Goal: Check status: Check status

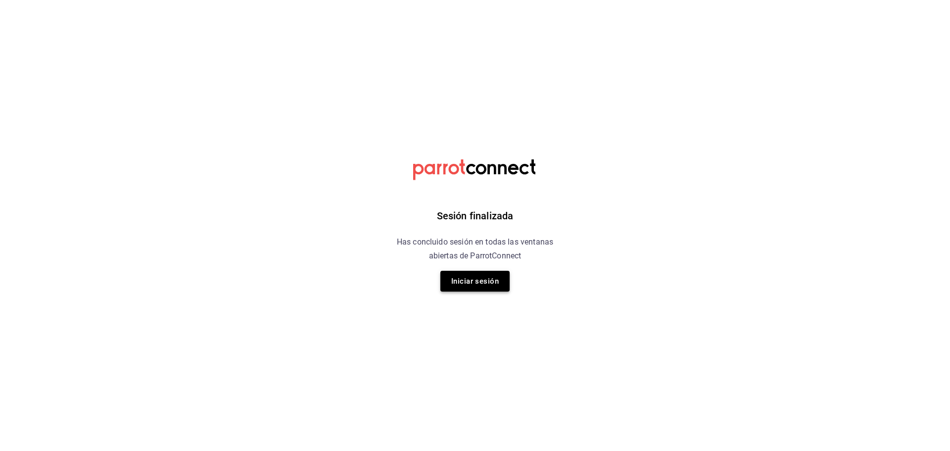
click at [494, 281] on button "Iniciar sesión" at bounding box center [474, 281] width 69 height 21
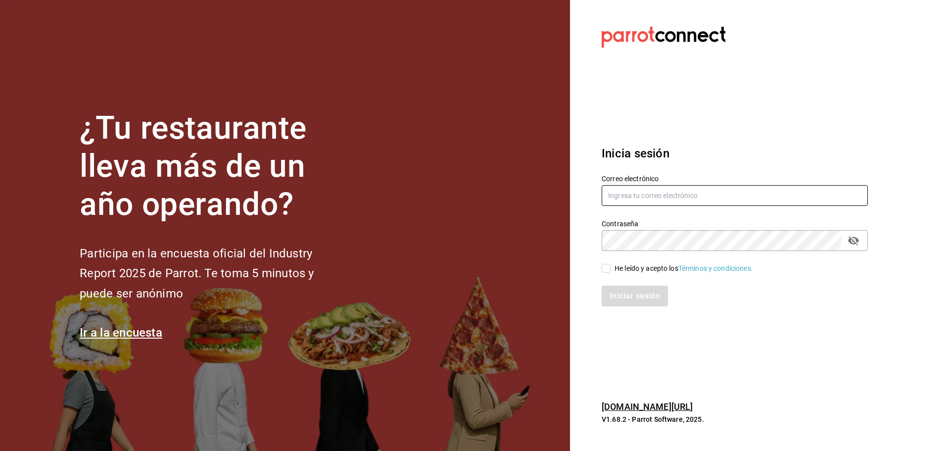
click at [670, 199] on input "text" at bounding box center [735, 195] width 266 height 21
type input "[EMAIL_ADDRESS][DOMAIN_NAME]"
click at [629, 271] on div "He leído y acepto los Términos y condiciones." at bounding box center [683, 268] width 139 height 10
click at [610, 271] on input "He leído y acepto los Términos y condiciones." at bounding box center [606, 268] width 9 height 9
checkbox input "true"
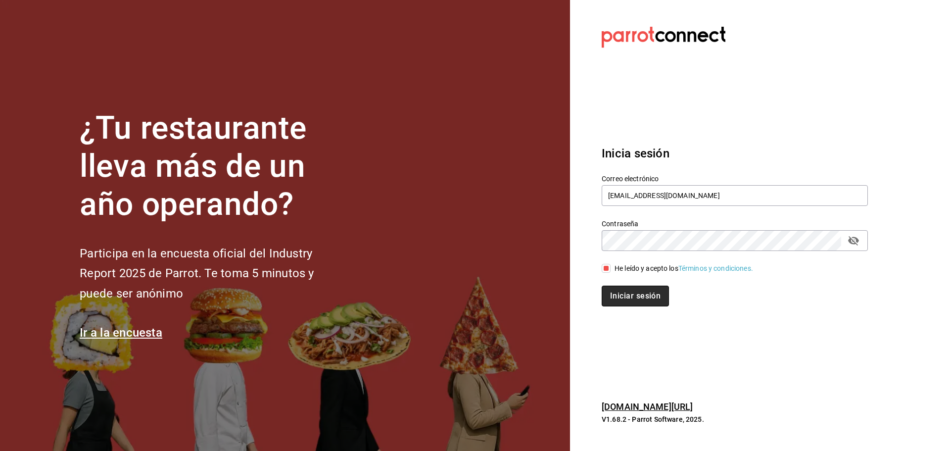
click at [640, 290] on button "Iniciar sesión" at bounding box center [635, 295] width 67 height 21
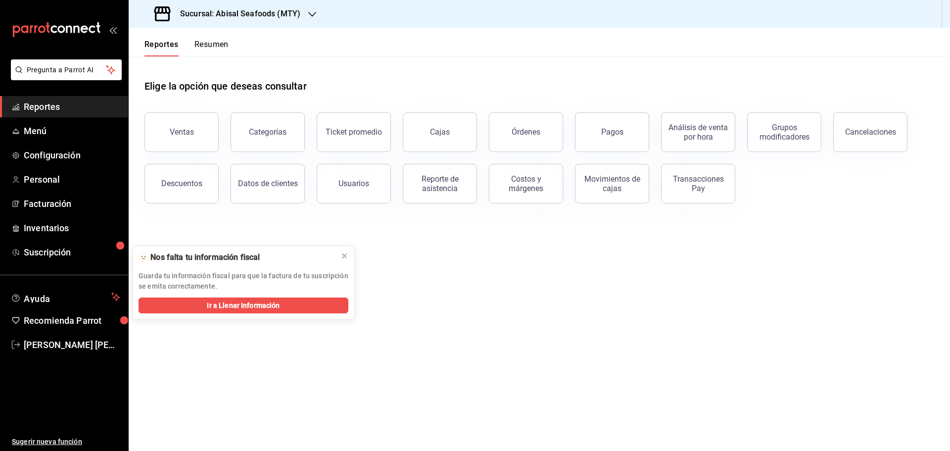
click at [302, 13] on div "Sucursal: Abisal Seafoods (MTY)" at bounding box center [229, 14] width 184 height 28
click at [217, 40] on div "Abisal Seafoods (MTY)" at bounding box center [203, 43] width 133 height 10
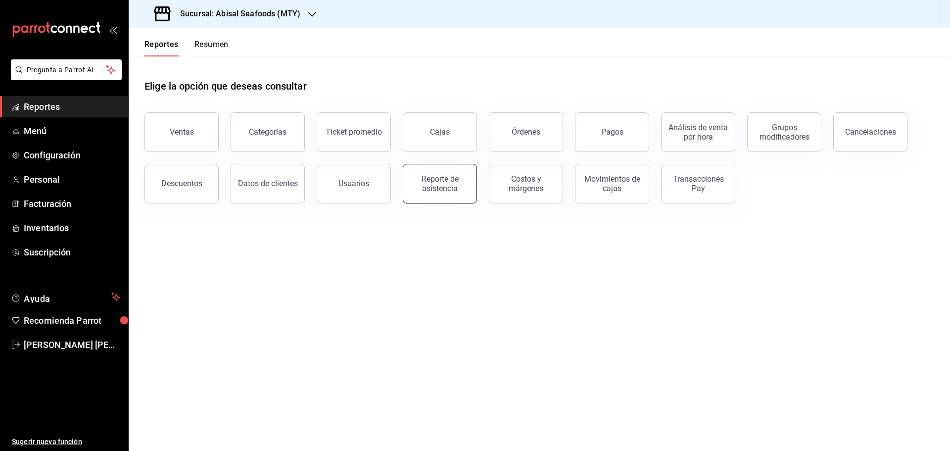
click at [440, 183] on div "Reporte de asistencia" at bounding box center [439, 183] width 61 height 19
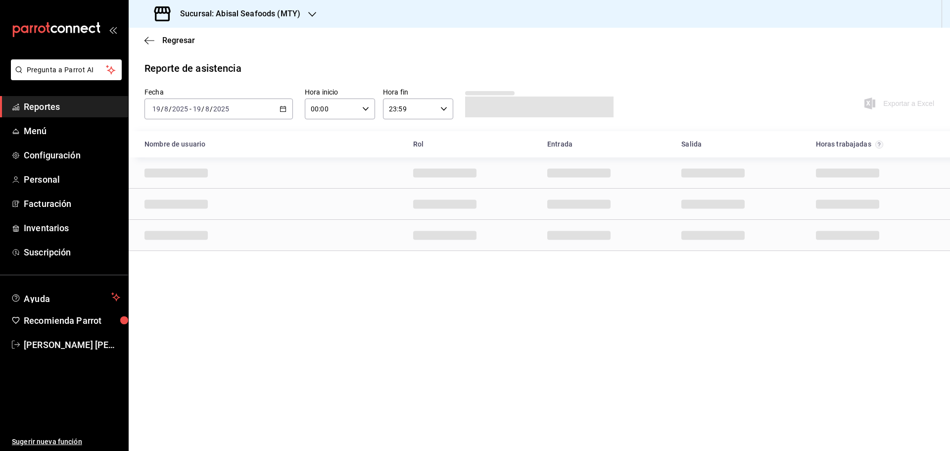
click at [284, 110] on icon "button" at bounding box center [282, 108] width 7 height 7
click at [196, 252] on span "Rango de fechas" at bounding box center [191, 250] width 77 height 10
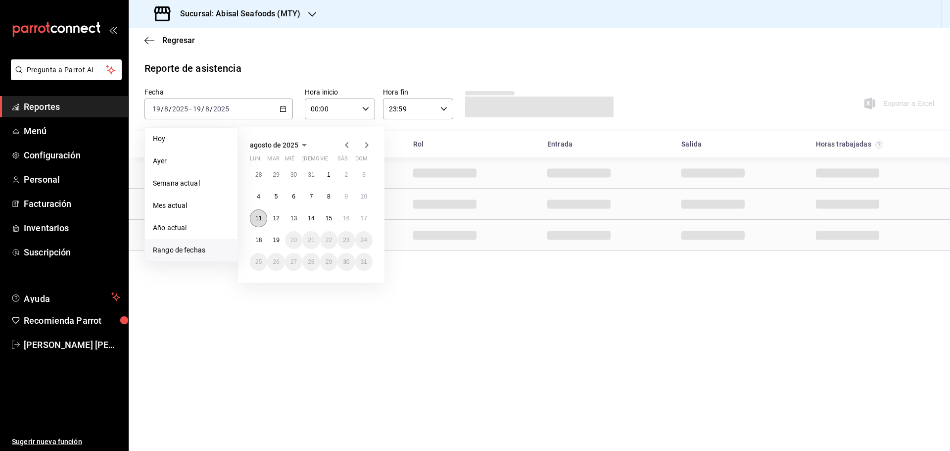
click at [259, 216] on abbr "11" at bounding box center [258, 218] width 6 height 7
click at [263, 214] on button "11" at bounding box center [258, 218] width 17 height 18
click at [361, 218] on abbr "17" at bounding box center [364, 218] width 6 height 7
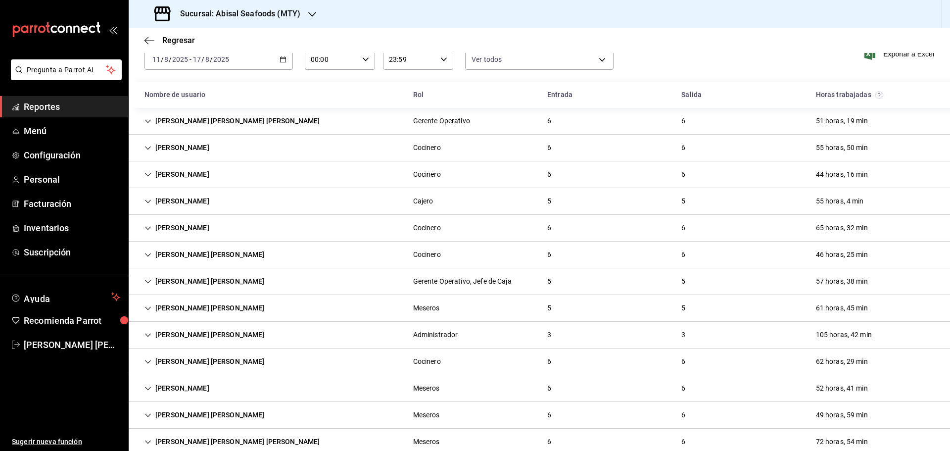
scroll to position [652, 0]
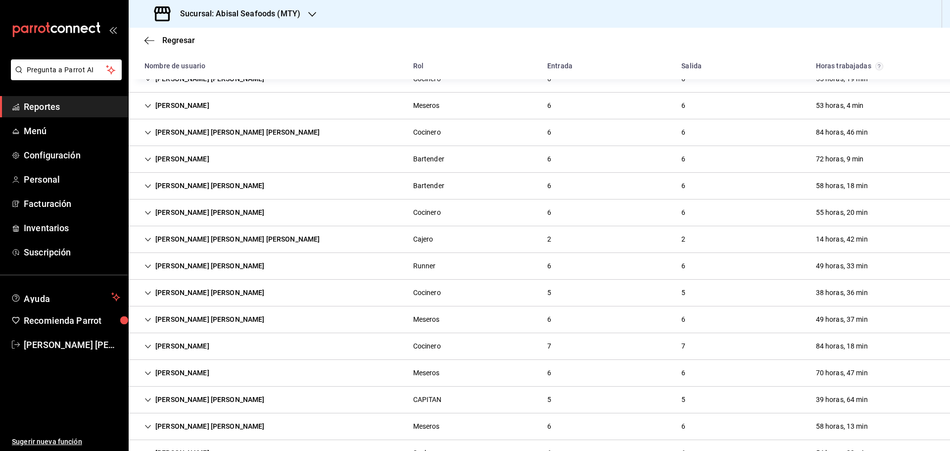
click at [366, 232] on div "Sonia Elizabeth Gonzalez Tinajero Cajero 2 2 14 horas, 42 min" at bounding box center [539, 239] width 821 height 27
